Goal: Check status

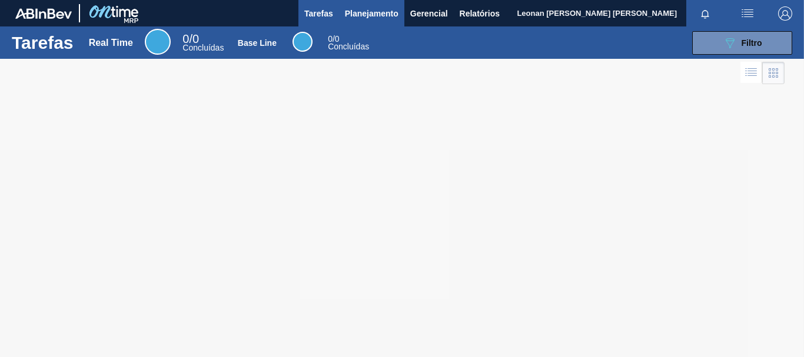
click at [379, 15] on span "Planejamento" at bounding box center [372, 13] width 54 height 14
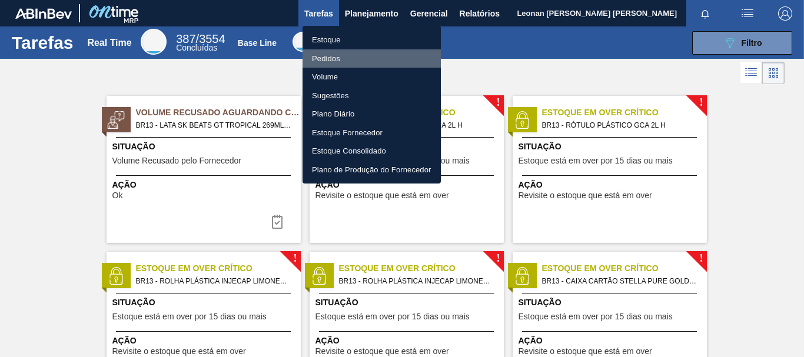
click at [334, 61] on li "Pedidos" at bounding box center [372, 58] width 138 height 19
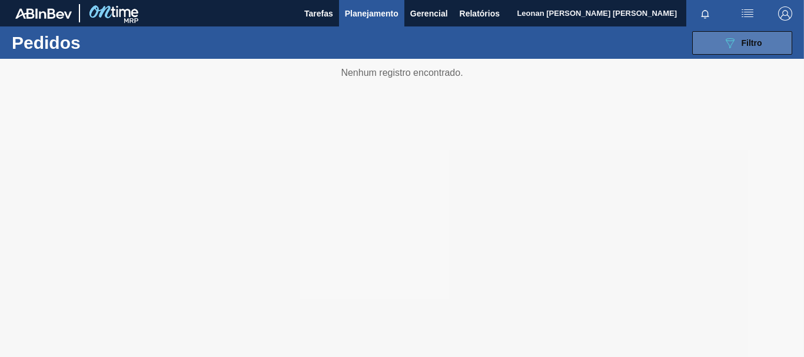
click at [719, 44] on button "089F7B8B-B2A5-4AFE-B5C0-19BA573D28AC Filtro" at bounding box center [742, 43] width 100 height 24
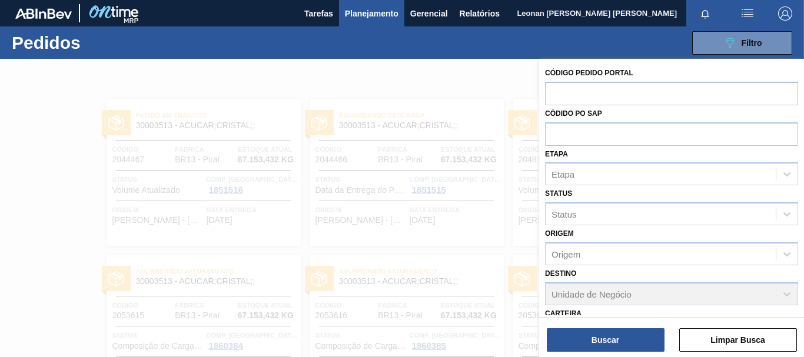
scroll to position [185, 0]
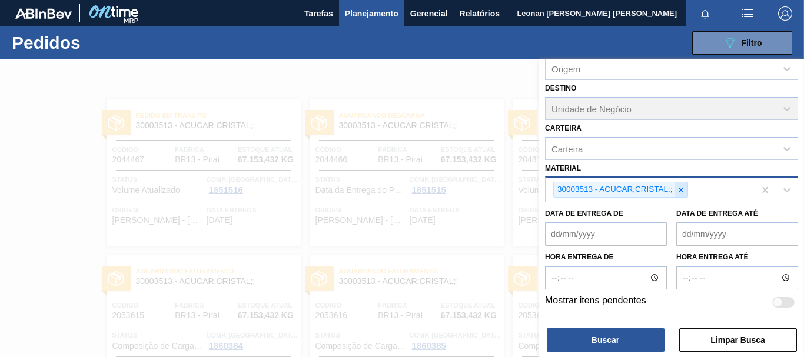
click at [684, 189] on icon at bounding box center [681, 190] width 8 height 8
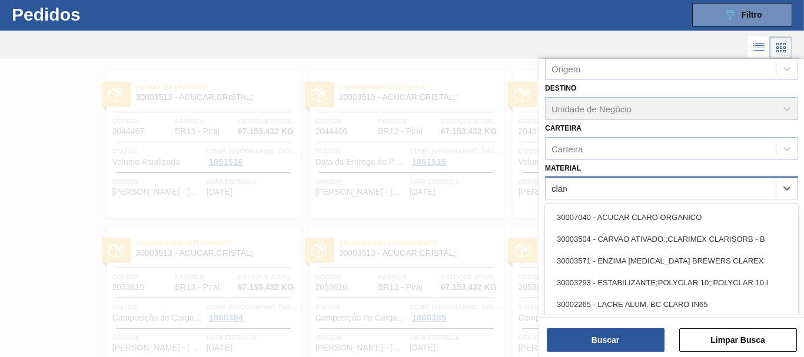
scroll to position [183, 0]
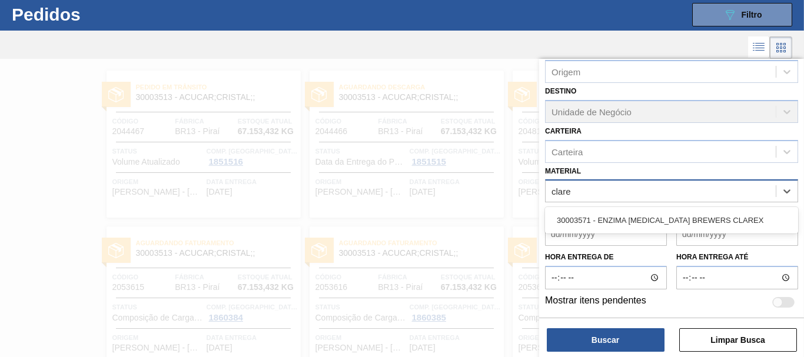
type input "clarex"
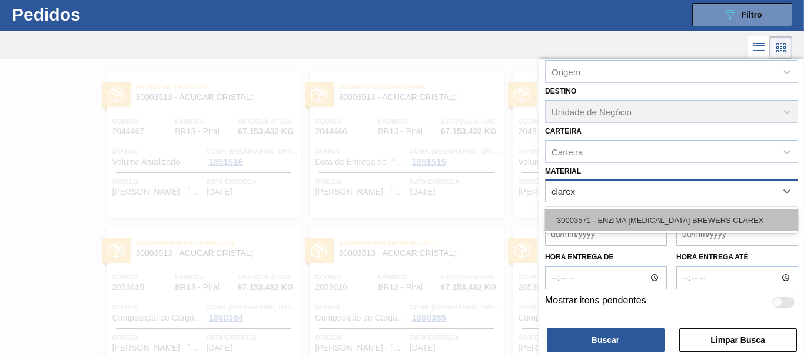
click at [671, 224] on div "30003571 - ENZIMA [MEDICAL_DATA] BREWERS CLAREX" at bounding box center [671, 221] width 253 height 22
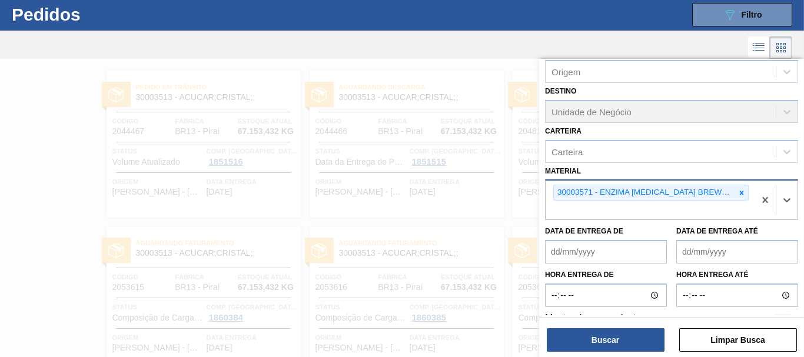
scroll to position [185, 0]
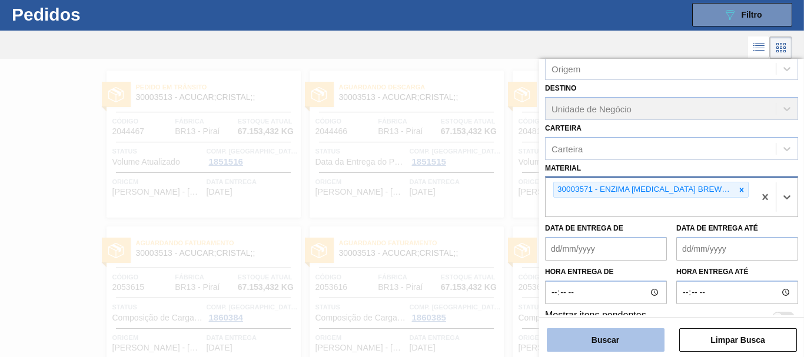
click at [634, 346] on button "Buscar" at bounding box center [606, 341] width 118 height 24
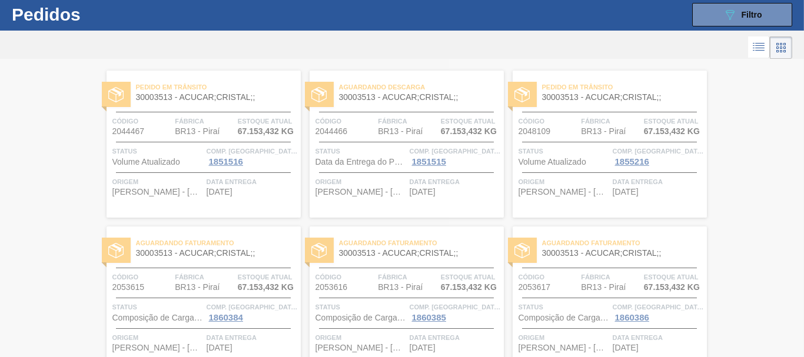
scroll to position [0, 0]
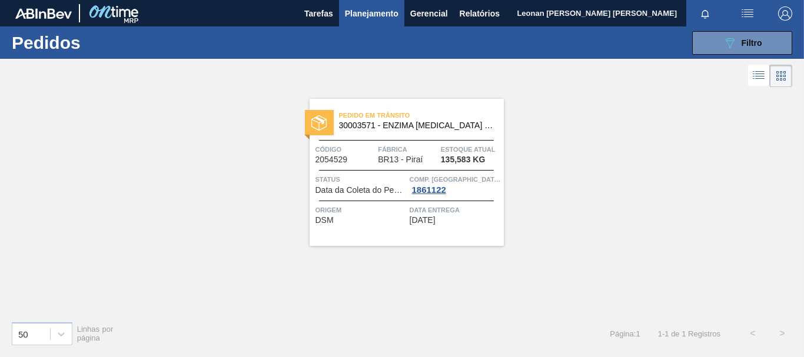
click at [370, 124] on span "30003571 - ENZIMA [MEDICAL_DATA] BREWERS CLAREX" at bounding box center [416, 125] width 155 height 9
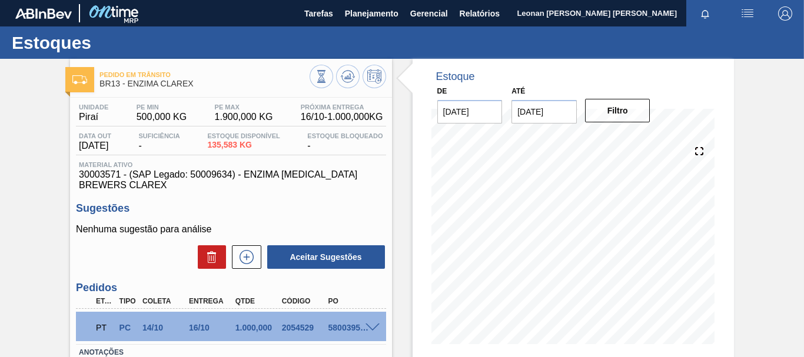
scroll to position [118, 0]
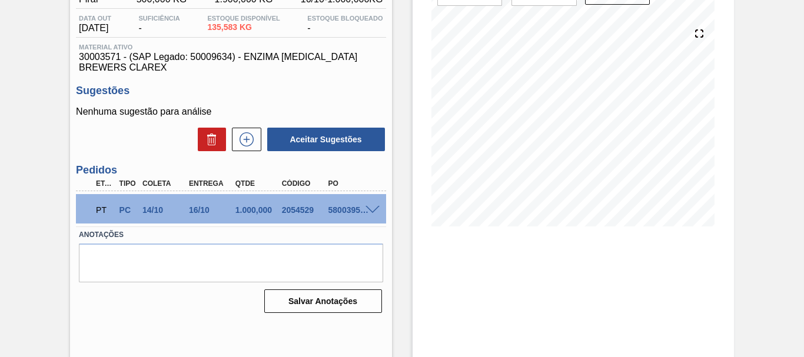
click at [370, 210] on span at bounding box center [373, 210] width 14 height 9
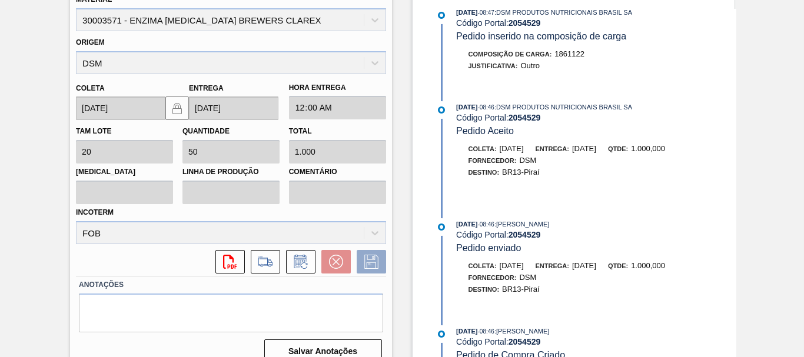
scroll to position [369, 0]
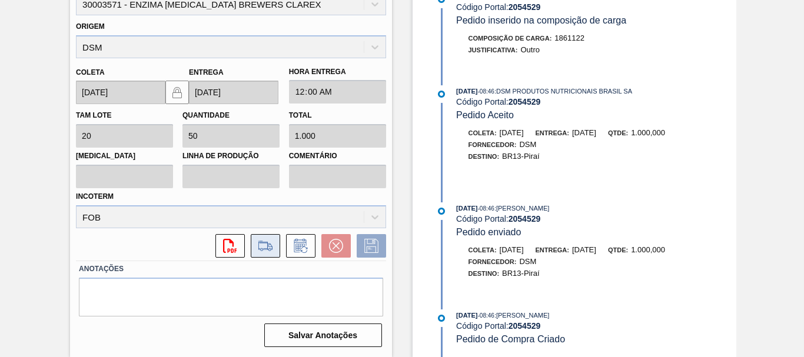
click at [276, 244] on button at bounding box center [265, 246] width 29 height 24
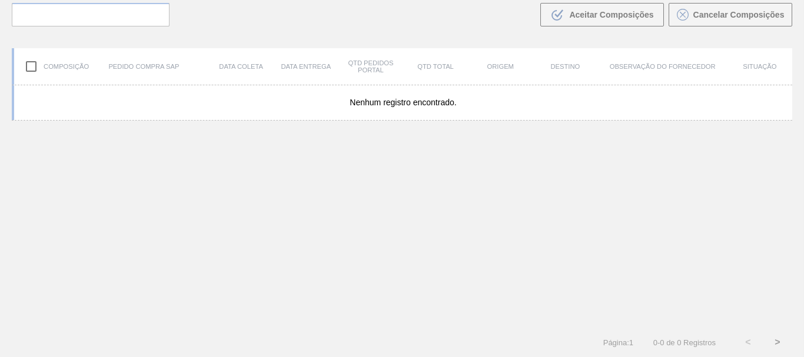
scroll to position [85, 0]
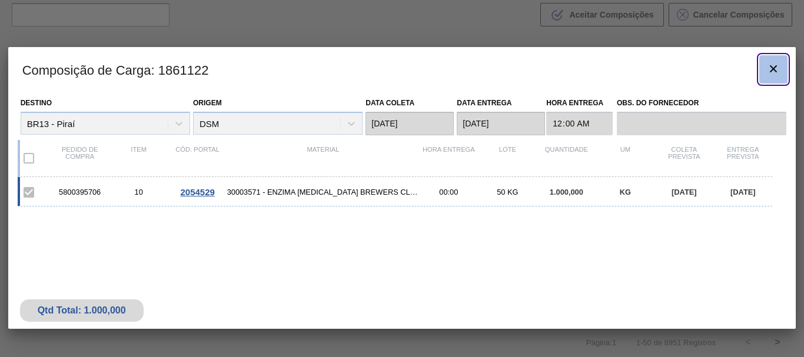
click at [776, 74] on icon "botão de ícone" at bounding box center [774, 69] width 14 height 14
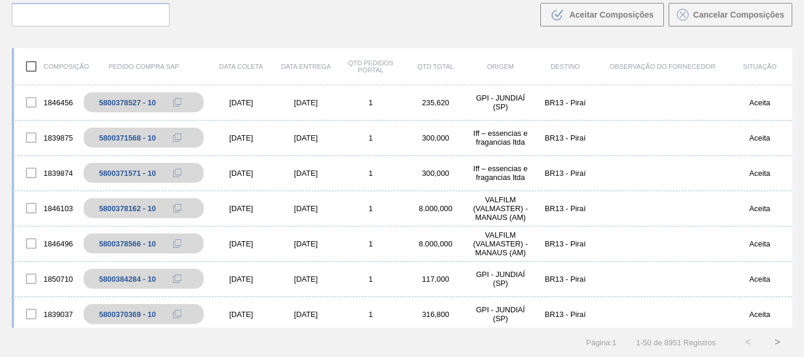
scroll to position [1237, 0]
click at [280, 17] on div "Buscar .b{fill:var(--color-action-default)} Aceitar Composições Cancelar Compos…" at bounding box center [402, 6] width 804 height 64
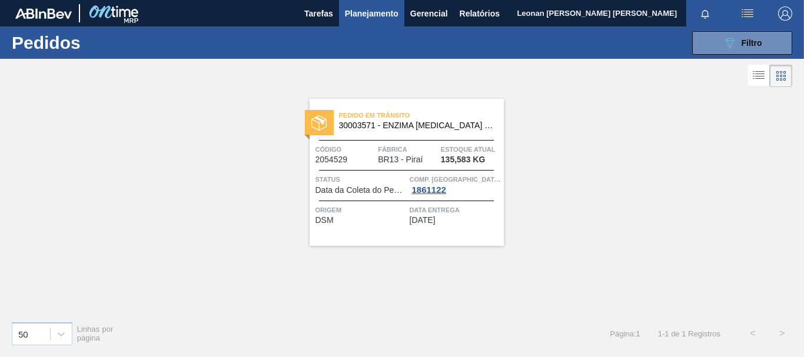
click at [415, 131] on div "Pedido [PERSON_NAME] 30003571 - ENZIMA [MEDICAL_DATA] BREWERS CLAREX" at bounding box center [407, 121] width 194 height 26
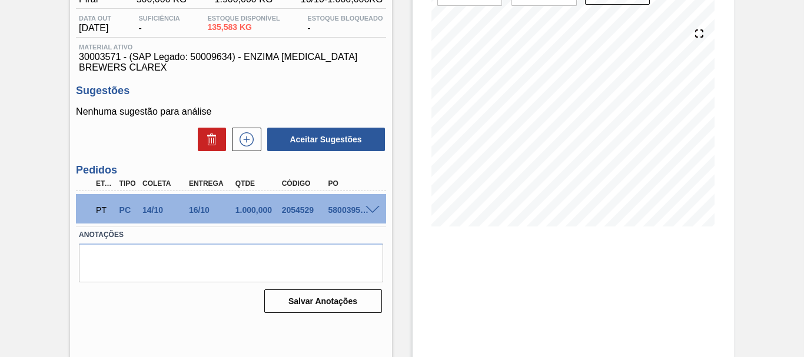
scroll to position [149, 0]
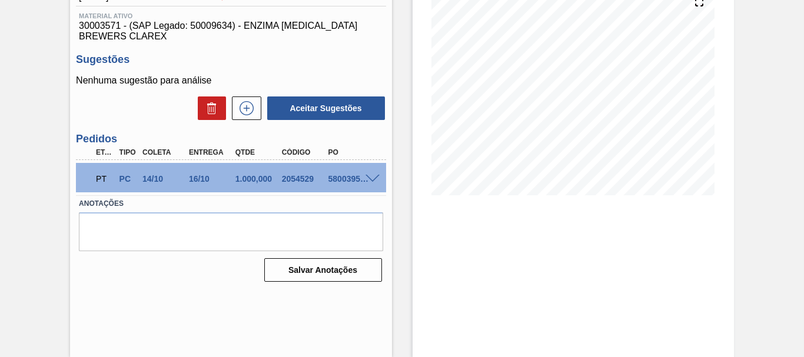
click at [371, 171] on div "PT PC 14/10 16/10 1.000,000 2054529 5800395706" at bounding box center [231, 177] width 310 height 29
click at [372, 180] on span at bounding box center [373, 179] width 14 height 9
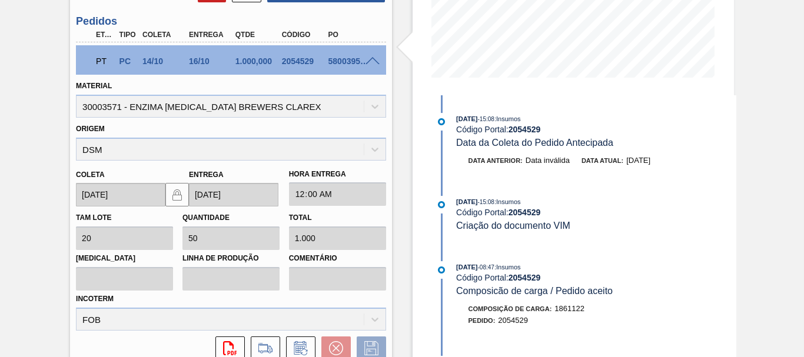
scroll to position [369, 0]
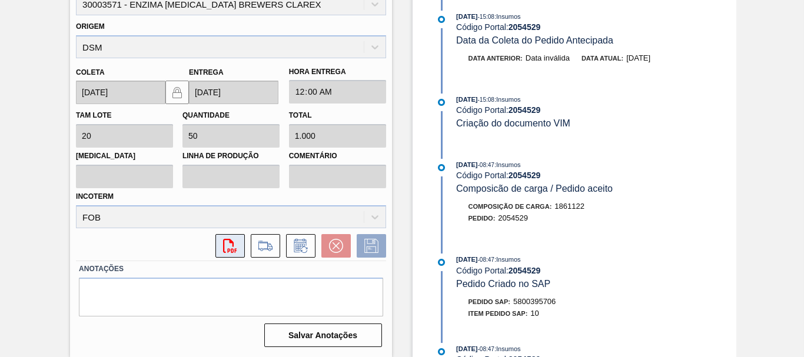
click at [230, 247] on icon "svg{fill:#ff0000}" at bounding box center [230, 246] width 14 height 14
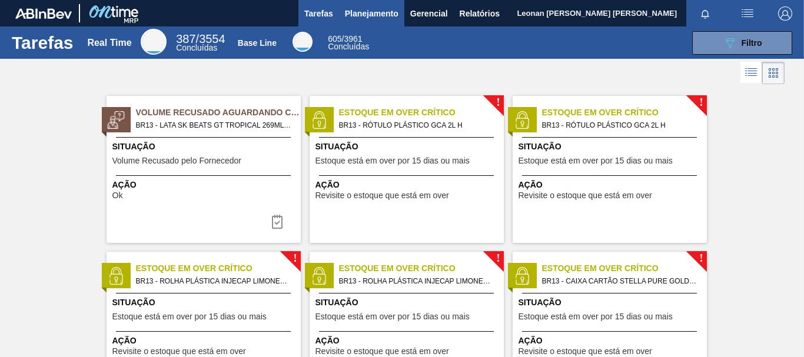
click at [393, 13] on span "Planejamento" at bounding box center [372, 13] width 54 height 14
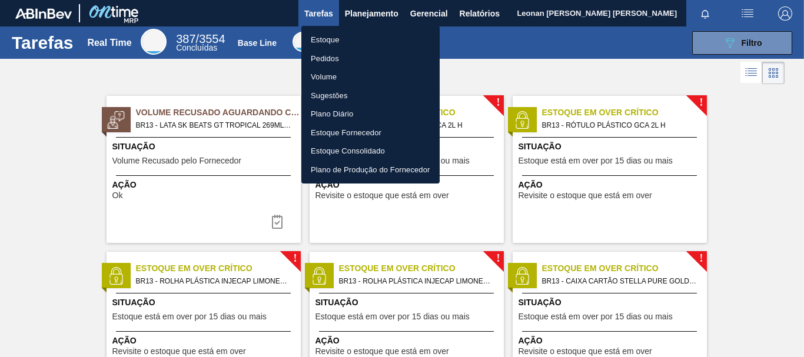
click at [313, 52] on li "Pedidos" at bounding box center [370, 58] width 138 height 19
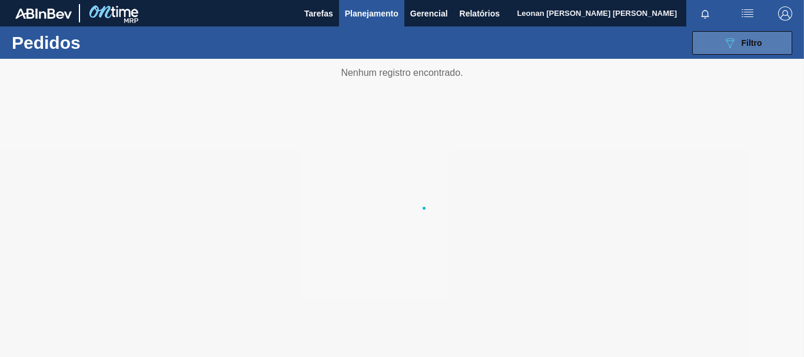
click at [722, 44] on button "089F7B8B-B2A5-4AFE-B5C0-19BA573D28AC Filtro" at bounding box center [742, 43] width 100 height 24
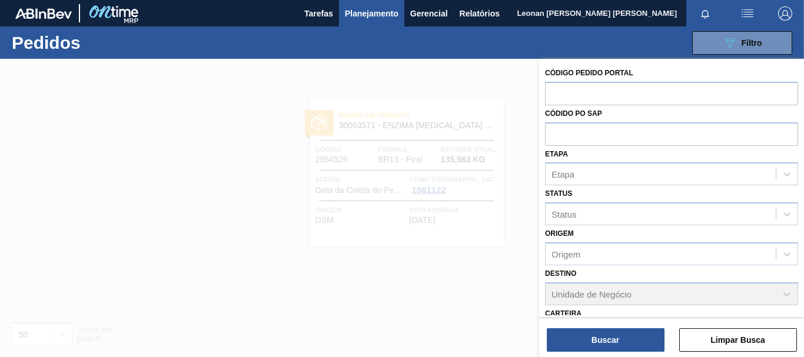
scroll to position [200, 0]
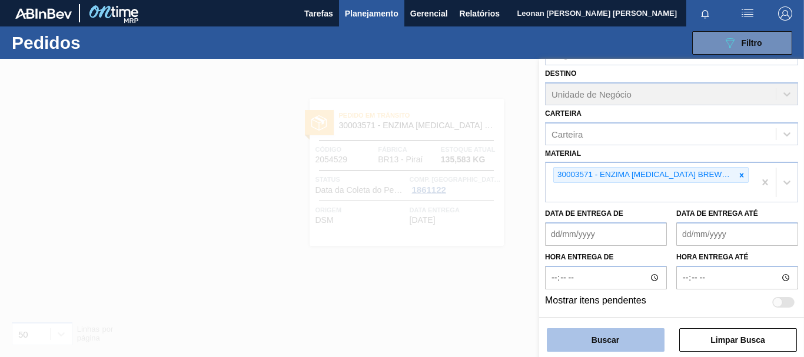
click at [609, 340] on button "Buscar" at bounding box center [606, 341] width 118 height 24
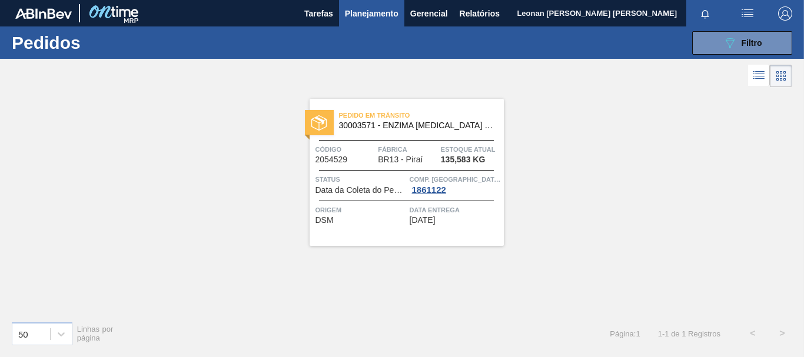
click at [584, 127] on div "Pedido [PERSON_NAME] 30003571 - ENZIMA [MEDICAL_DATA] BREWERS CLAREX Código 205…" at bounding box center [402, 201] width 804 height 222
click at [725, 37] on icon "089F7B8B-B2A5-4AFE-B5C0-19BA573D28AC" at bounding box center [730, 43] width 14 height 14
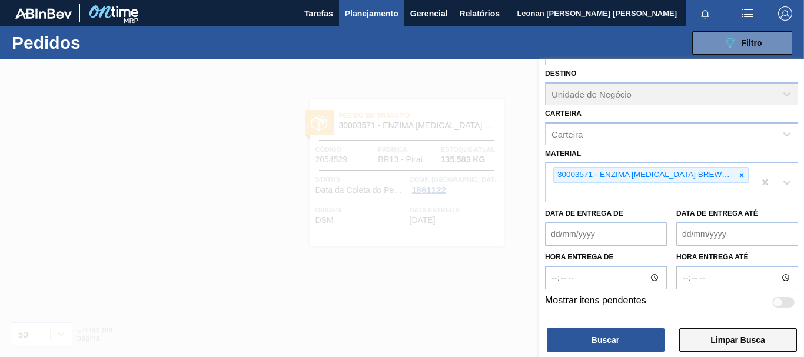
click at [747, 337] on button "Limpar Busca" at bounding box center [739, 341] width 118 height 24
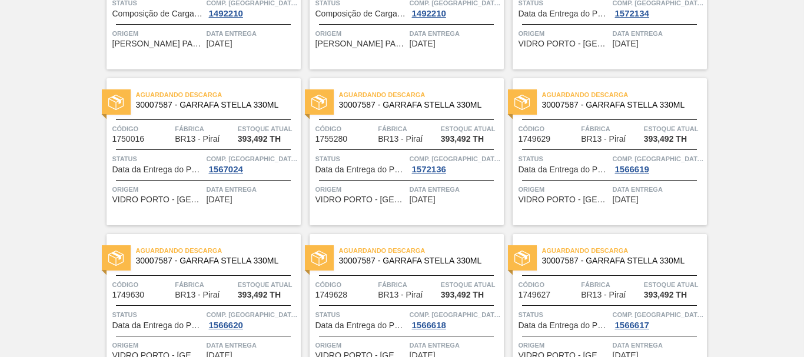
scroll to position [0, 0]
